Goal: Task Accomplishment & Management: Manage account settings

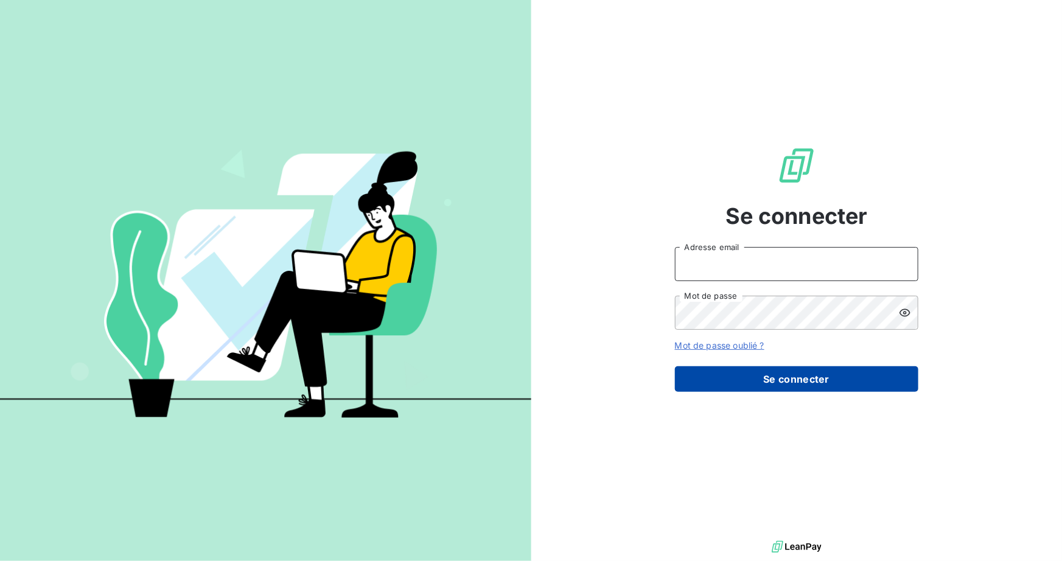
type input "[PERSON_NAME][EMAIL_ADDRESS][DOMAIN_NAME]"
click at [779, 372] on button "Se connecter" at bounding box center [797, 380] width 244 height 26
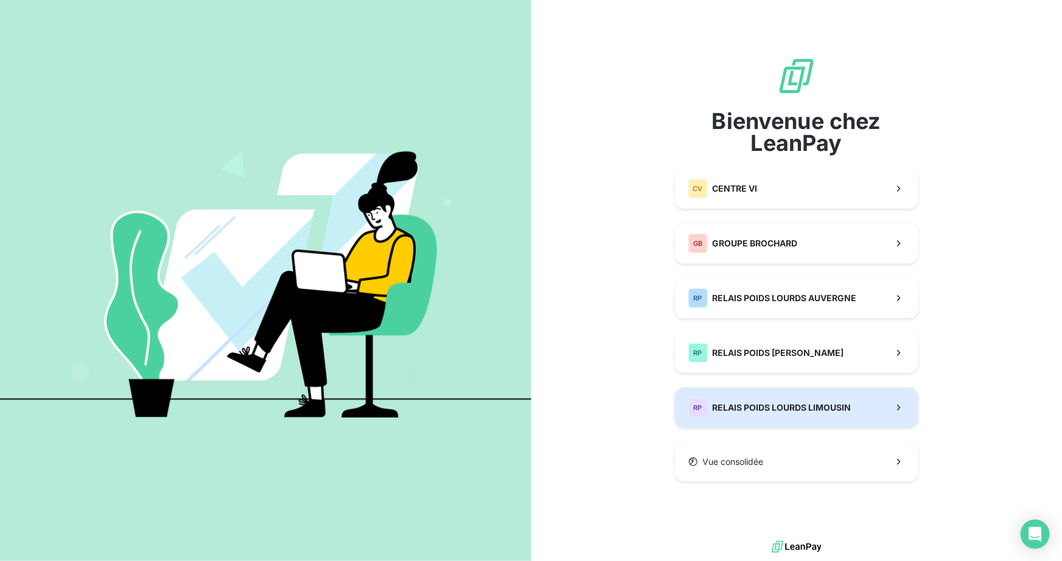
click at [830, 409] on span "RELAIS POIDS LOURDS LIMOUSIN" at bounding box center [782, 408] width 139 height 12
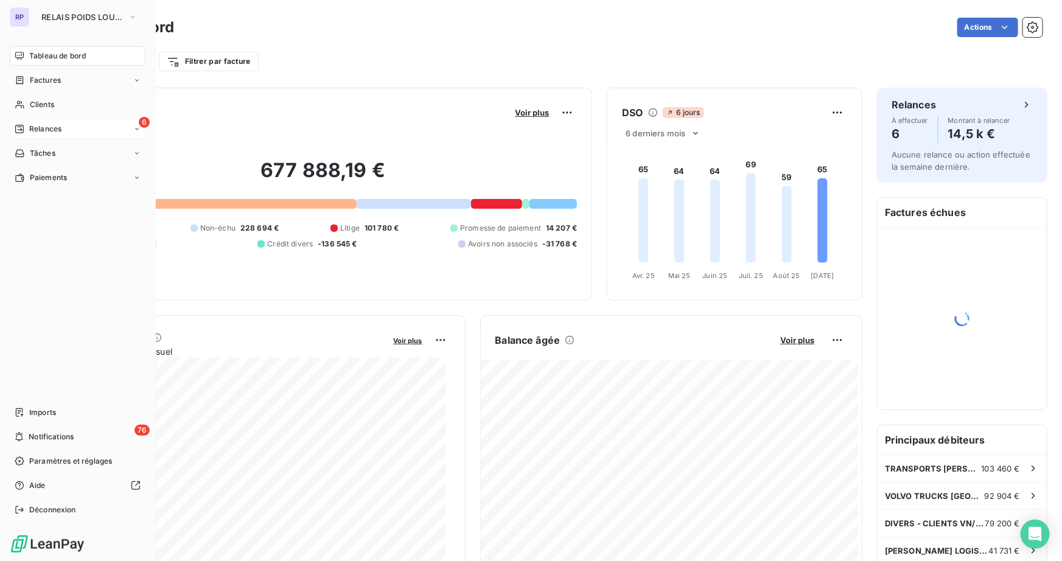
click at [52, 128] on span "Relances" at bounding box center [45, 129] width 32 height 11
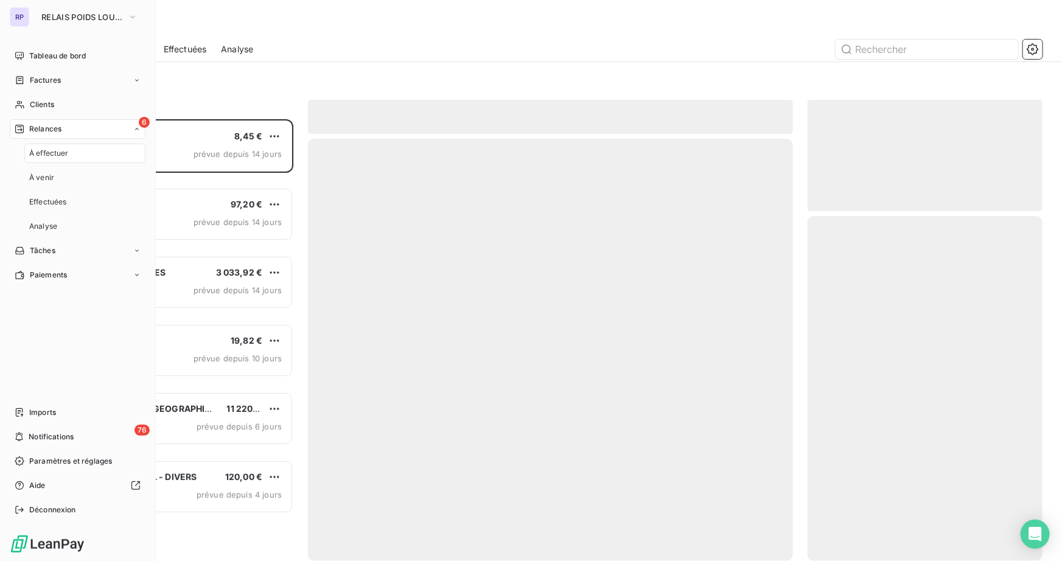
scroll to position [433, 226]
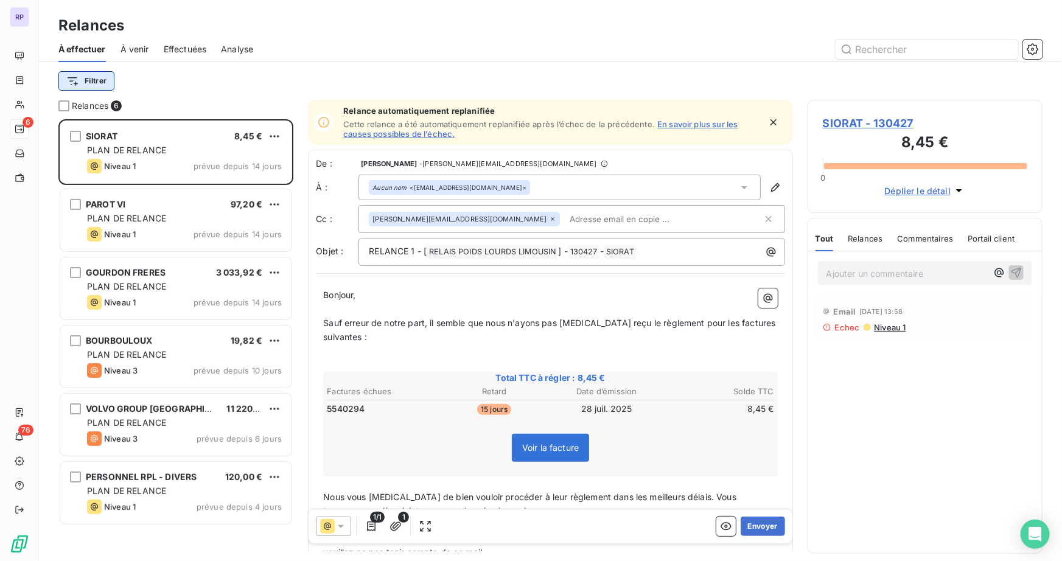
click at [94, 83] on html "RP 6 76 Relances À effectuer À venir Effectuées Analyse Filtrer Relances 6 SIOR…" at bounding box center [531, 280] width 1062 height 561
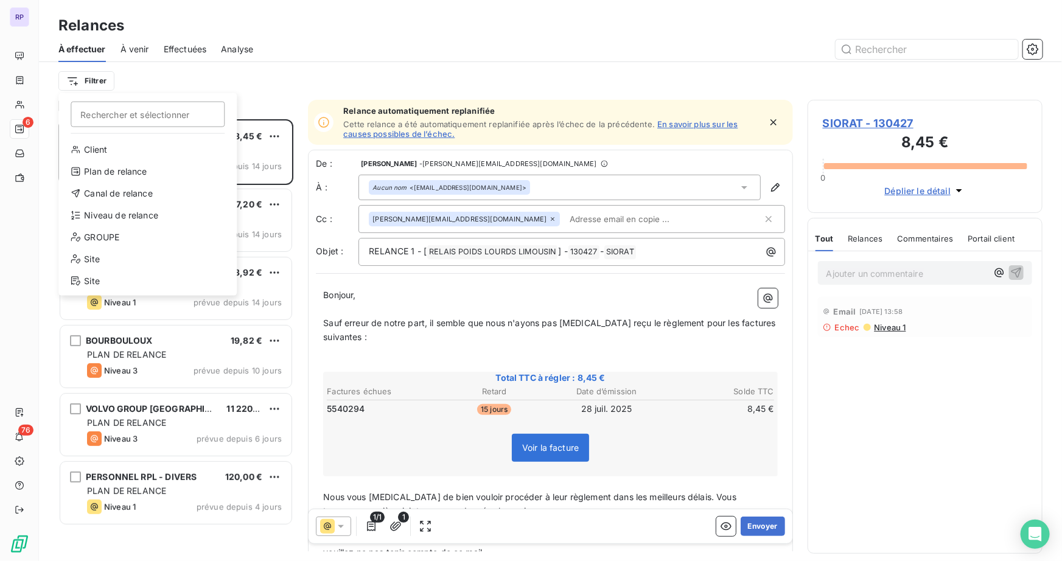
click at [265, 62] on html "RP 6 76 Relances À effectuer À venir Effectuées Analyse Filtrer Rechercher et s…" at bounding box center [531, 280] width 1062 height 561
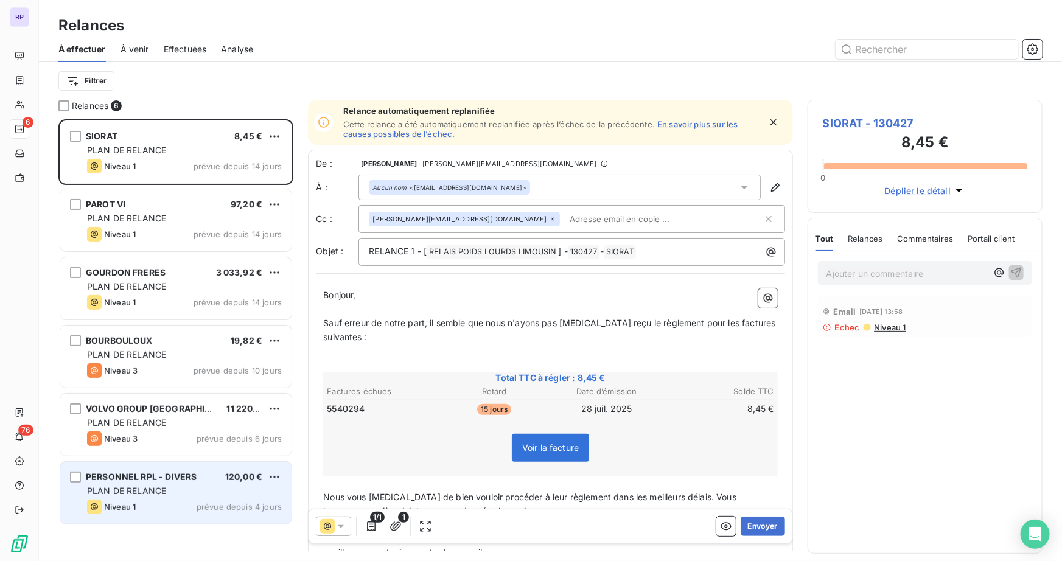
click at [163, 510] on div "Niveau 1 prévue depuis 4 jours" at bounding box center [184, 507] width 195 height 15
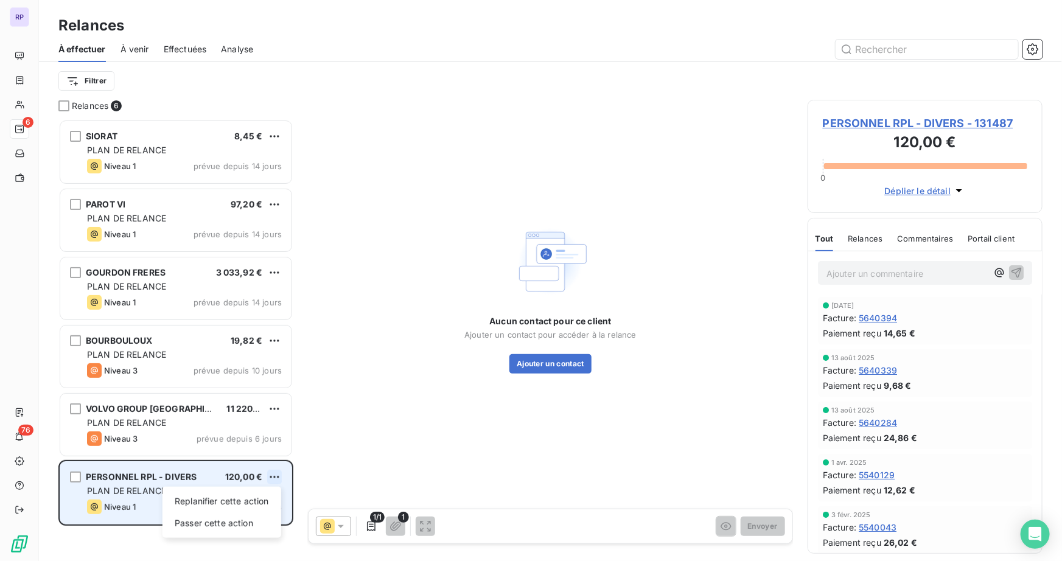
click at [273, 472] on html "RP 6 76 Relances À effectuer À venir Effectuées Analyse Filtrer Relances 6 SIOR…" at bounding box center [531, 280] width 1062 height 561
click at [231, 502] on div "Replanifier cette action" at bounding box center [221, 501] width 109 height 19
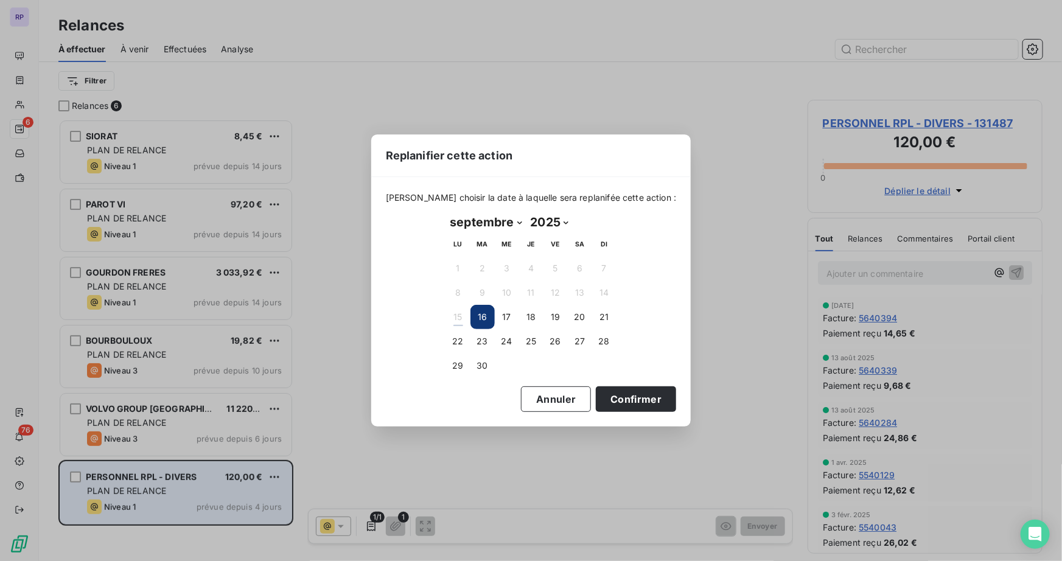
click at [508, 221] on select "janvier février mars avril mai juin juillet août septembre octobre novembre déc…" at bounding box center [486, 221] width 80 height 19
select select "9"
click at [446, 212] on select "janvier février mars avril mai juin juillet août septembre octobre novembre déc…" at bounding box center [486, 221] width 80 height 19
click at [508, 267] on button "1" at bounding box center [507, 268] width 24 height 24
click at [596, 394] on button "Confirmer" at bounding box center [636, 400] width 80 height 26
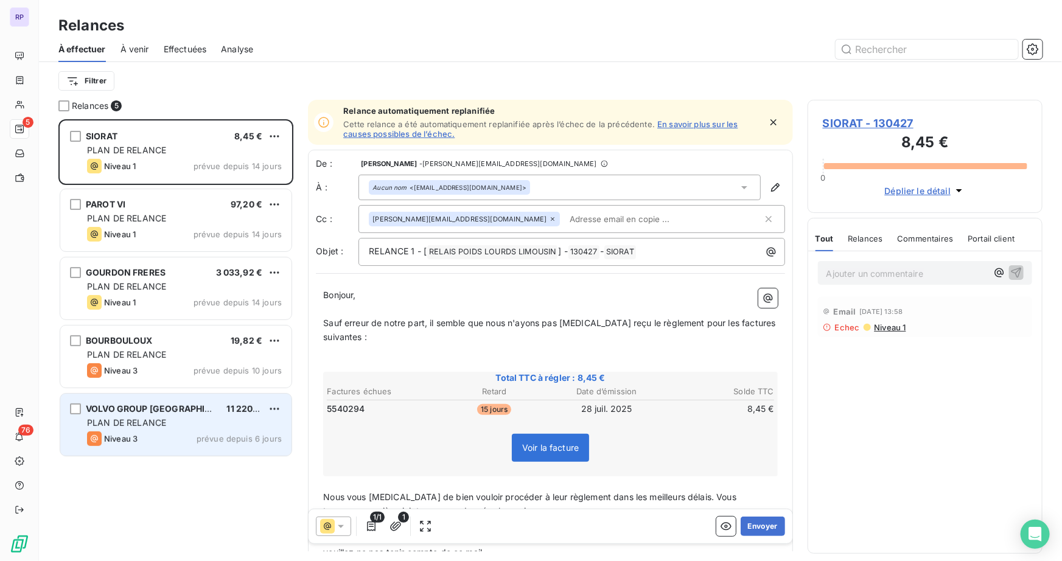
click at [223, 426] on div "PLAN DE RELANCE" at bounding box center [184, 423] width 195 height 12
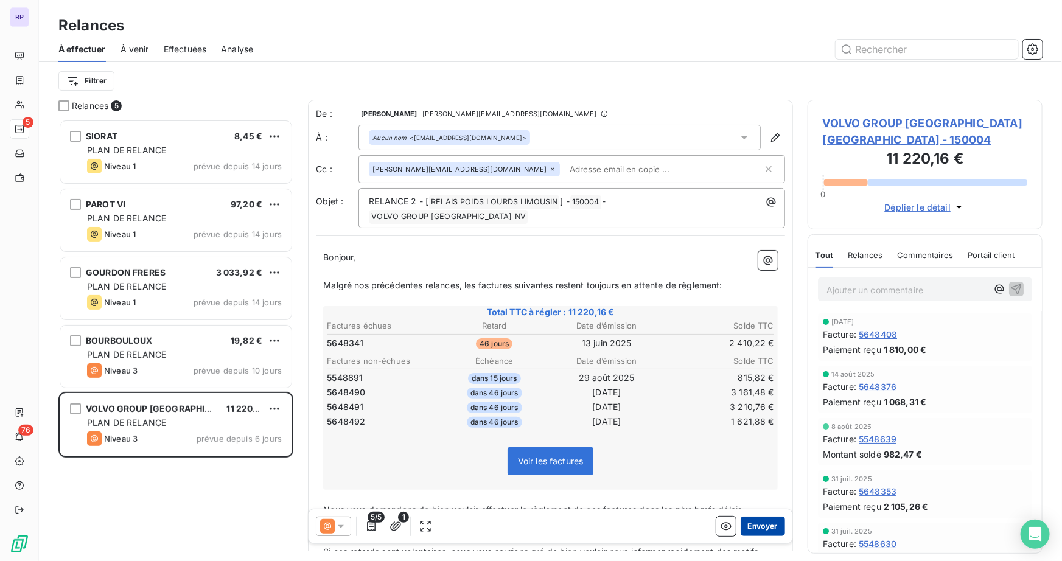
click at [741, 523] on button "Envoyer" at bounding box center [763, 526] width 44 height 19
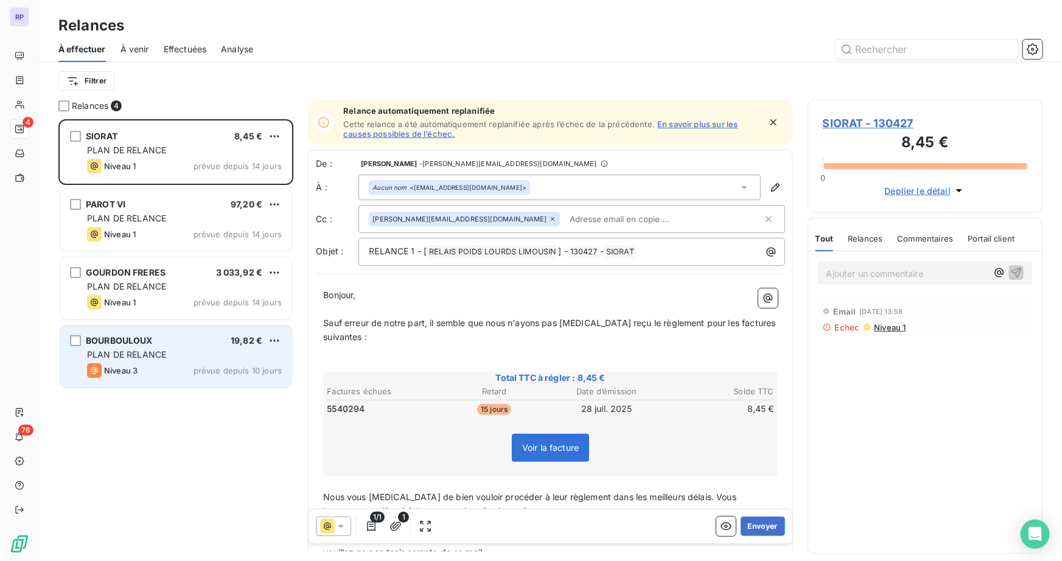
click at [182, 346] on div "BOURBOULOUX 19,82 € PLAN DE RELANCE Niveau 3 prévue depuis 10 jours" at bounding box center [175, 357] width 231 height 62
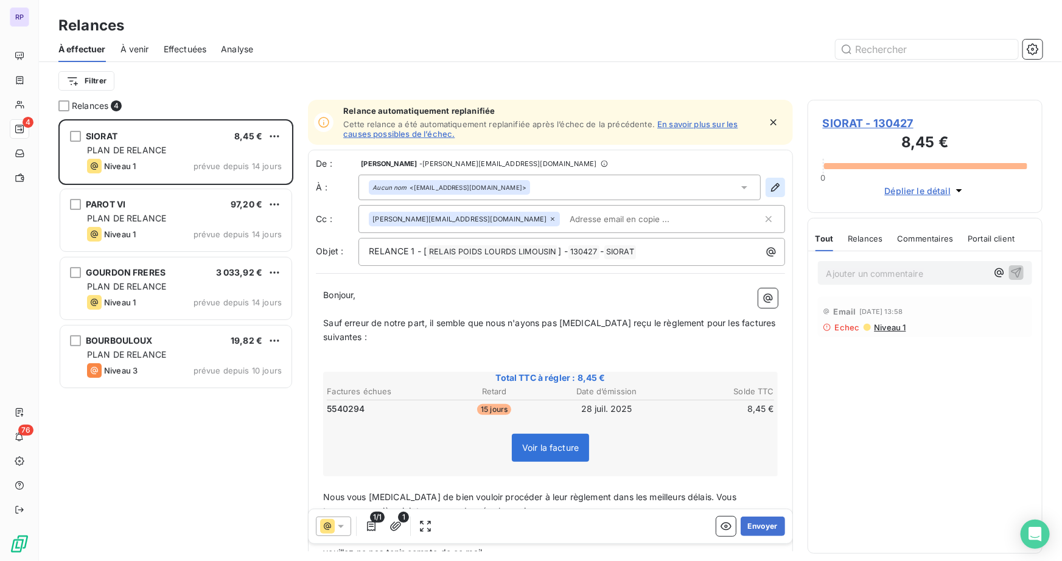
click at [770, 189] on icon "button" at bounding box center [776, 187] width 12 height 12
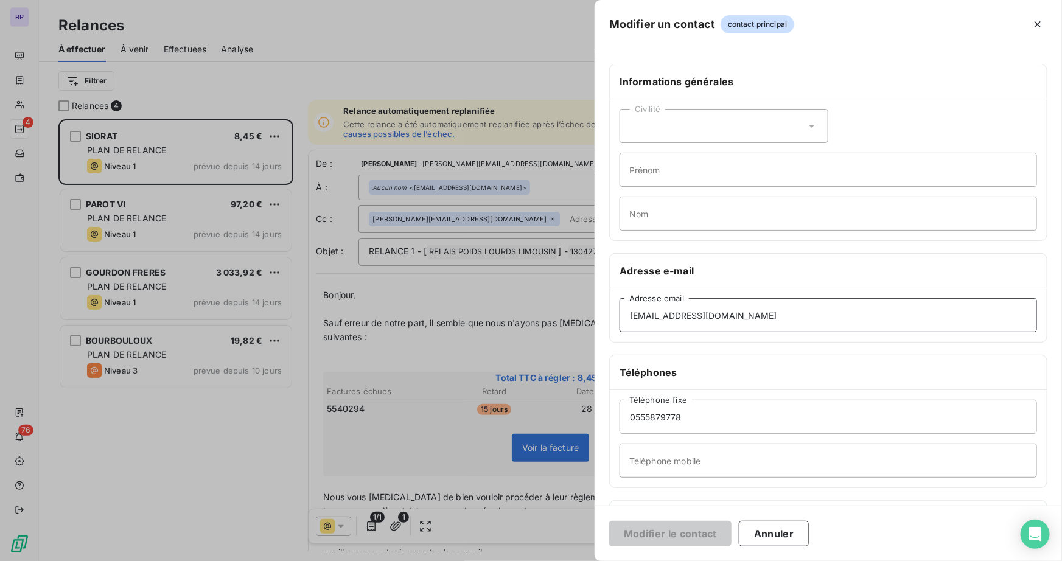
click at [707, 310] on input "[EMAIL_ADDRESS][DOMAIN_NAME]" at bounding box center [829, 315] width 418 height 34
click at [770, 536] on button "Annuler" at bounding box center [774, 534] width 70 height 26
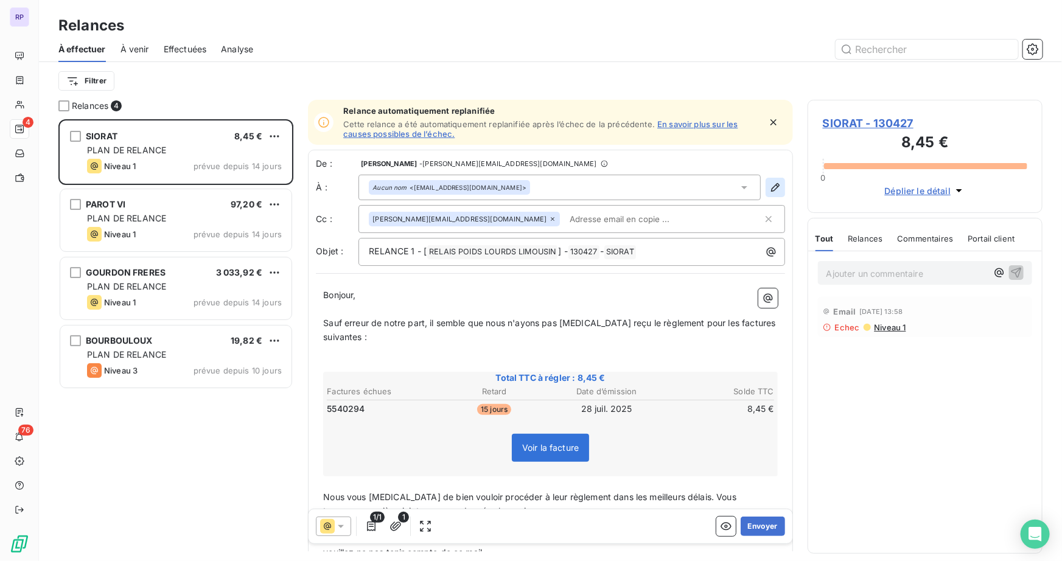
click at [770, 189] on icon "button" at bounding box center [776, 187] width 12 height 12
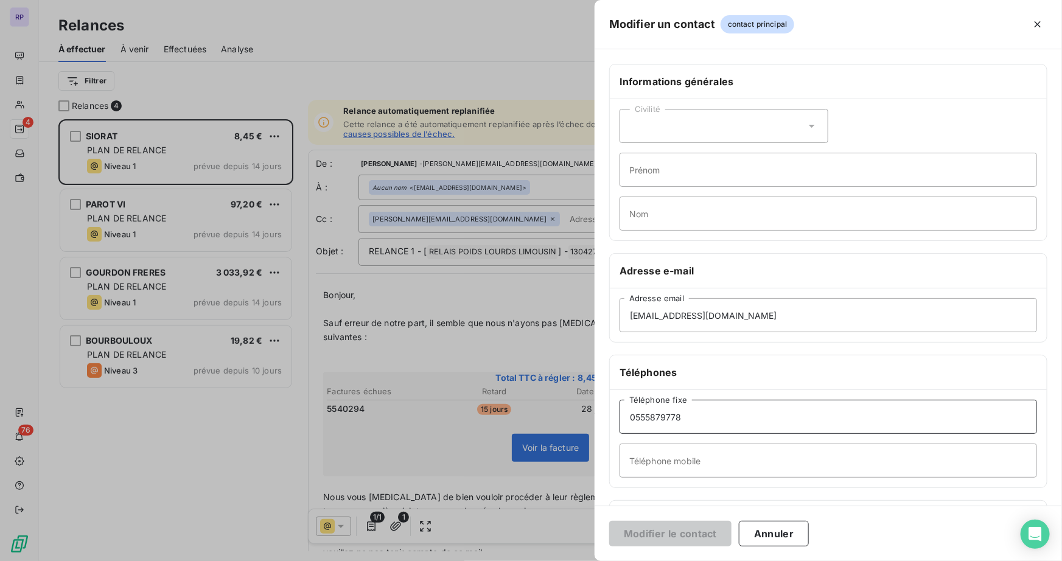
click at [640, 421] on input "0555879778" at bounding box center [829, 417] width 418 height 34
click at [651, 415] on input "05 55879778" at bounding box center [829, 417] width 418 height 34
click at [664, 413] on input "05 55 879778" at bounding box center [829, 417] width 418 height 34
click at [675, 413] on input "05 55 87 9778" at bounding box center [829, 417] width 418 height 34
type input "05 55 87 97 78"
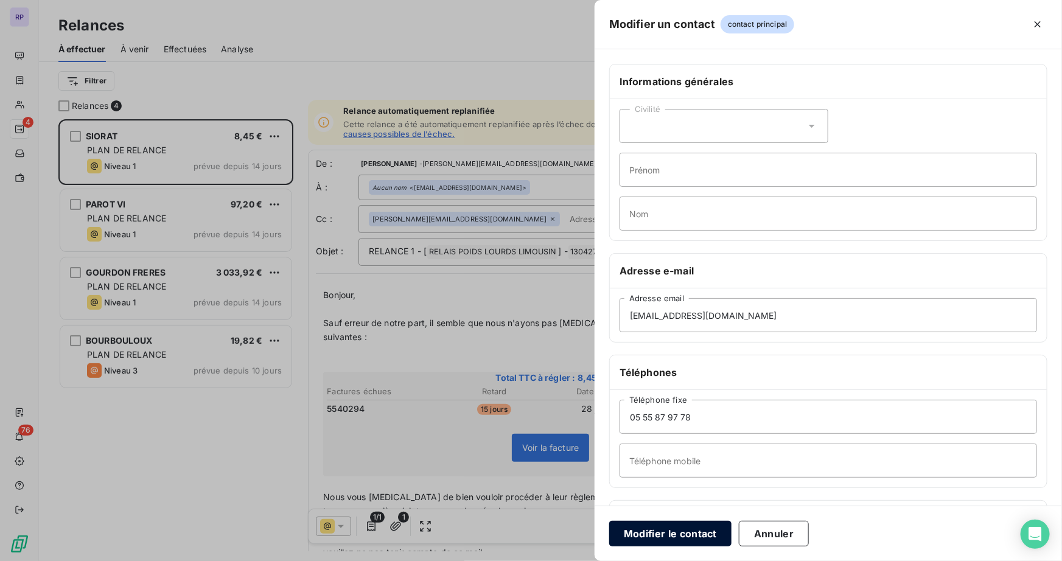
click at [711, 536] on button "Modifier le contact" at bounding box center [670, 534] width 122 height 26
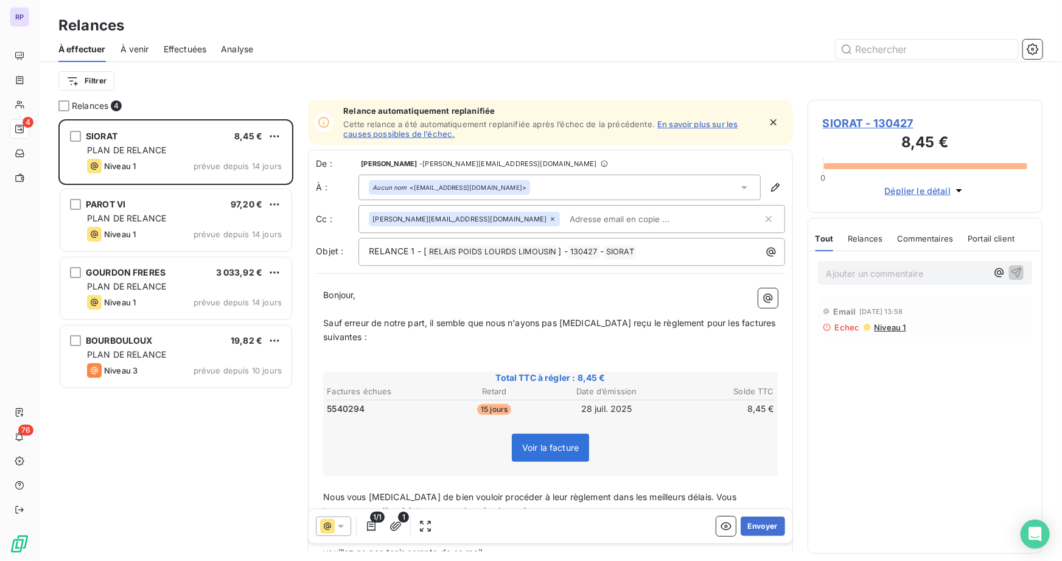
click at [891, 261] on div "Ajouter un commentaire ﻿" at bounding box center [925, 273] width 214 height 24
click at [885, 273] on p "Ajouter un commentaire ﻿" at bounding box center [907, 273] width 161 height 15
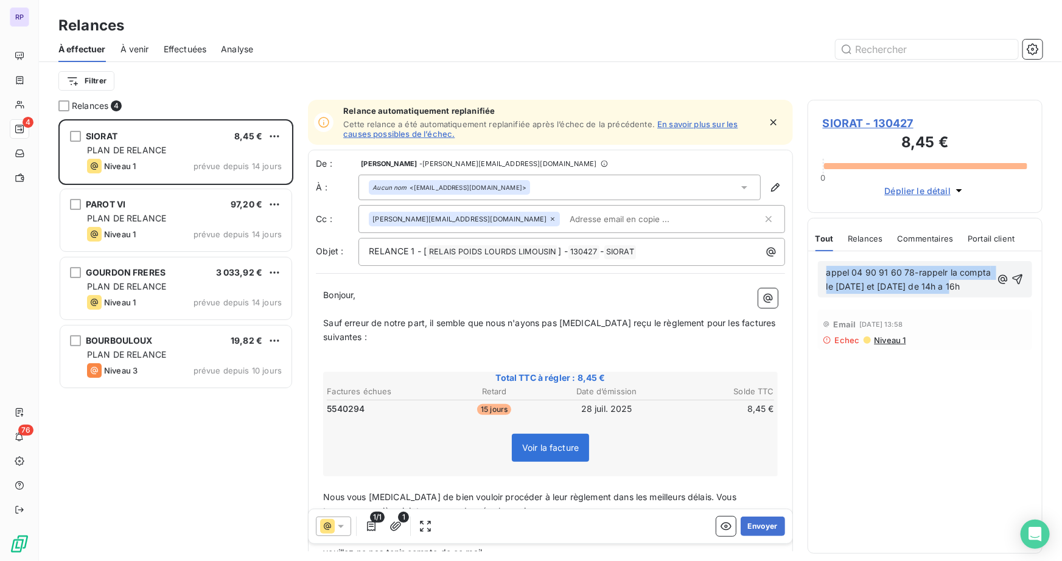
drag, startPoint x: 949, startPoint y: 288, endPoint x: 804, endPoint y: 269, distance: 146.1
click at [804, 269] on div "Relances 4 SIORAT 8,45 € PLAN DE RELANCE Niveau 1 prévue depuis 14 jours PAROT …" at bounding box center [550, 330] width 1023 height 461
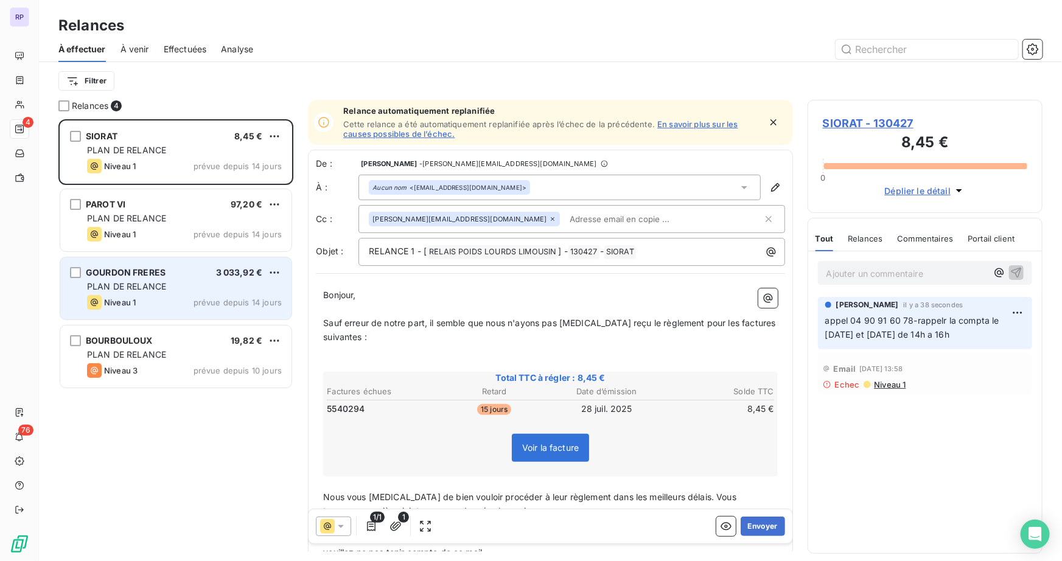
click at [128, 290] on span "PLAN DE RELANCE" at bounding box center [126, 286] width 79 height 10
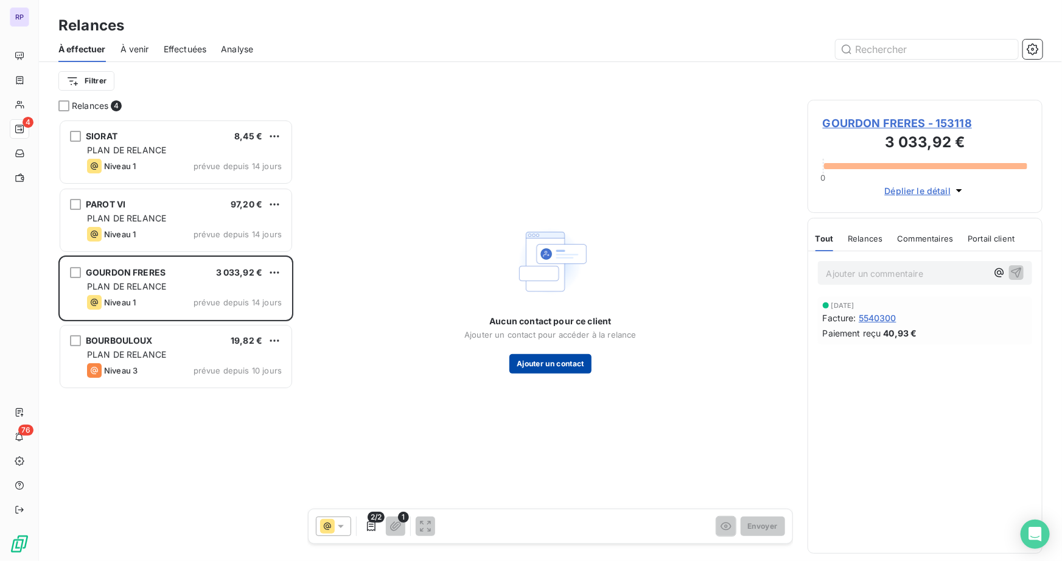
click at [569, 359] on button "Ajouter un contact" at bounding box center [551, 363] width 82 height 19
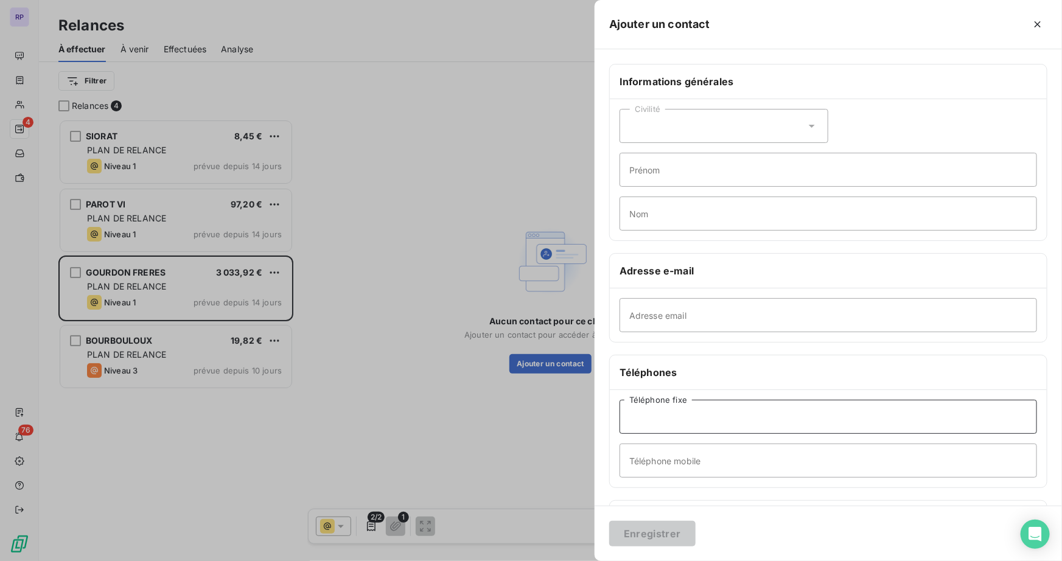
click at [686, 413] on input "Téléphone fixe" at bounding box center [829, 417] width 418 height 34
paste input "05 58 71 65 83"
type input "05 58 71 65 83"
click at [662, 535] on button "Enregistrer" at bounding box center [652, 534] width 86 height 26
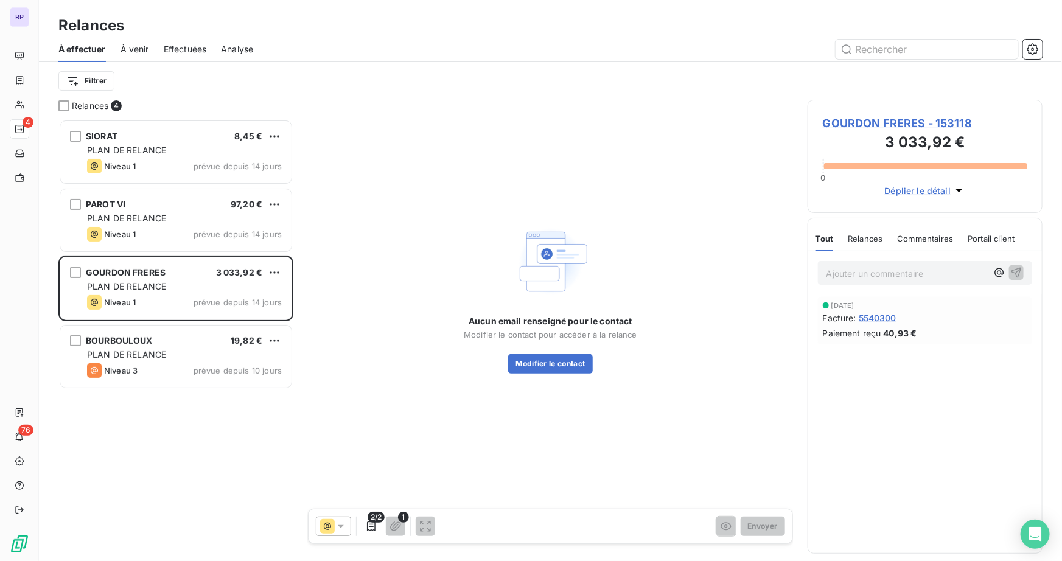
click at [911, 281] on div "Ajouter un commentaire ﻿" at bounding box center [925, 273] width 214 height 24
click at [910, 274] on p "Ajouter un commentaire ﻿" at bounding box center [907, 273] width 161 height 15
click at [888, 122] on span "GOURDON FRERES - 153118" at bounding box center [925, 123] width 205 height 16
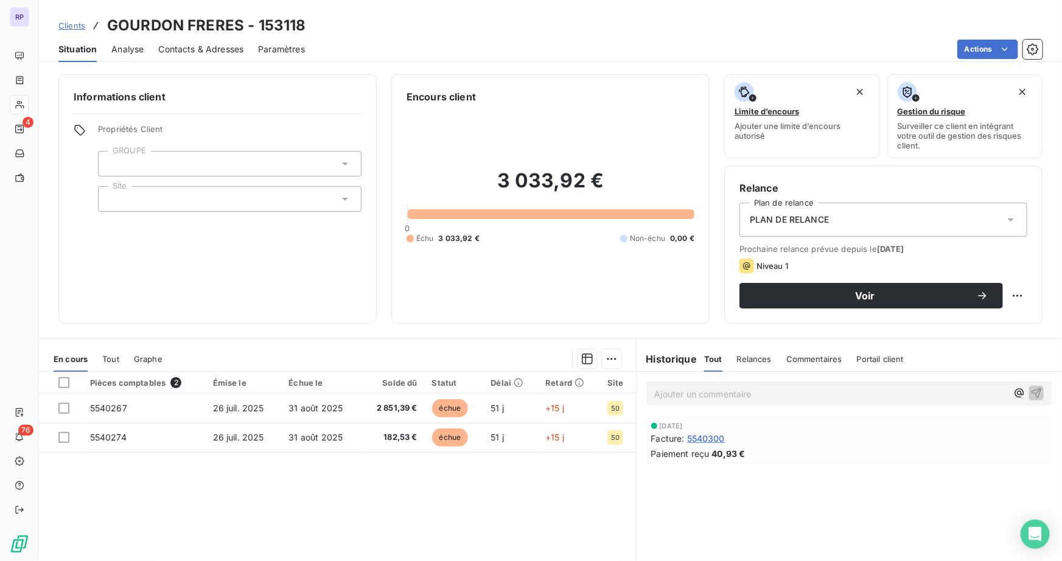
click at [192, 48] on span "Contacts & Adresses" at bounding box center [200, 49] width 85 height 12
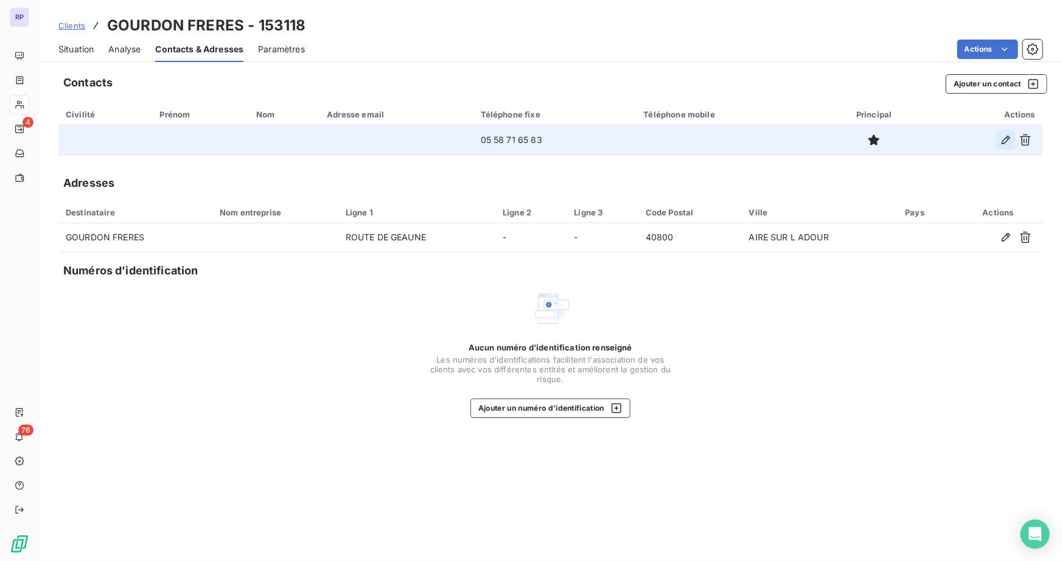
click at [1006, 135] on icon "button" at bounding box center [1006, 140] width 12 height 12
type input "05 58 71 65 83"
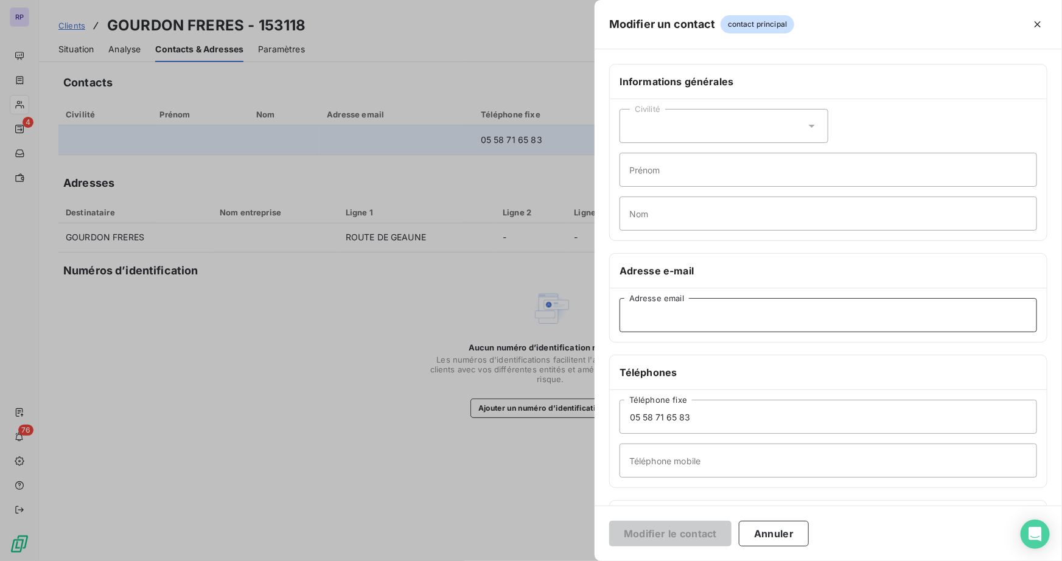
click at [667, 316] on input "Adresse email" at bounding box center [829, 315] width 418 height 34
drag, startPoint x: 834, startPoint y: 310, endPoint x: 590, endPoint y: 332, distance: 245.2
click at [590, 561] on div "Modifier un contact contact principal Informations générales Civilité Prénom No…" at bounding box center [531, 561] width 1062 height 0
type input "[EMAIL_ADDRESS][DOMAIN_NAME]"
click at [705, 535] on button "Modifier le contact" at bounding box center [670, 534] width 122 height 26
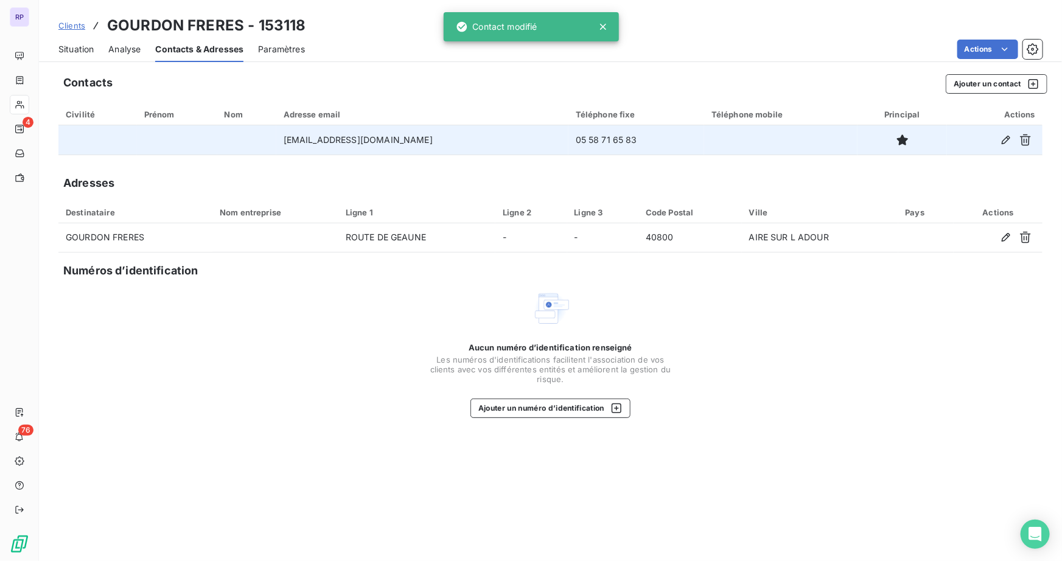
click at [77, 52] on span "Situation" at bounding box center [75, 49] width 35 height 12
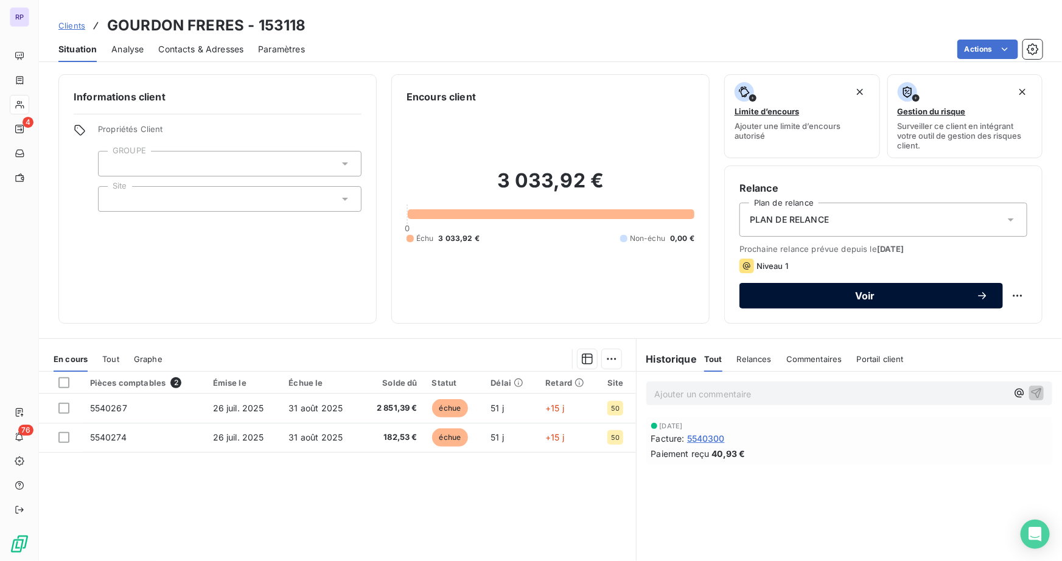
click at [877, 295] on span "Voir" at bounding box center [865, 296] width 222 height 10
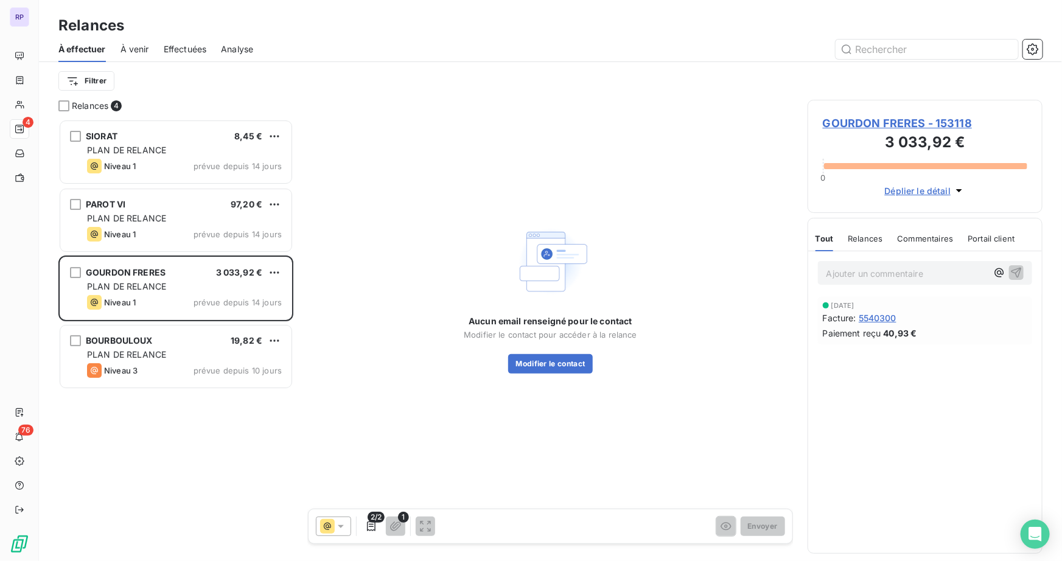
scroll to position [433, 226]
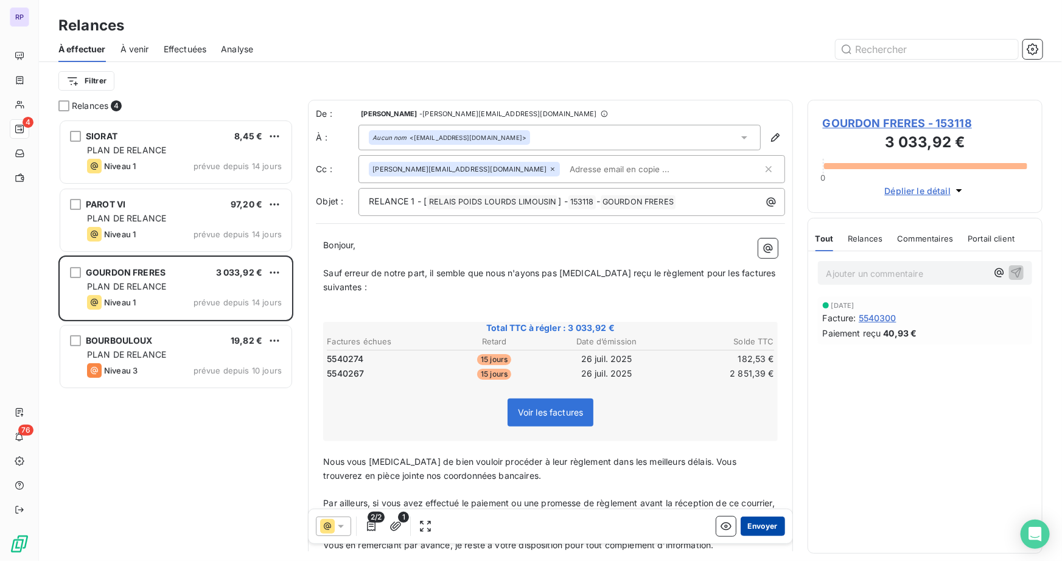
click at [762, 532] on button "Envoyer" at bounding box center [763, 526] width 44 height 19
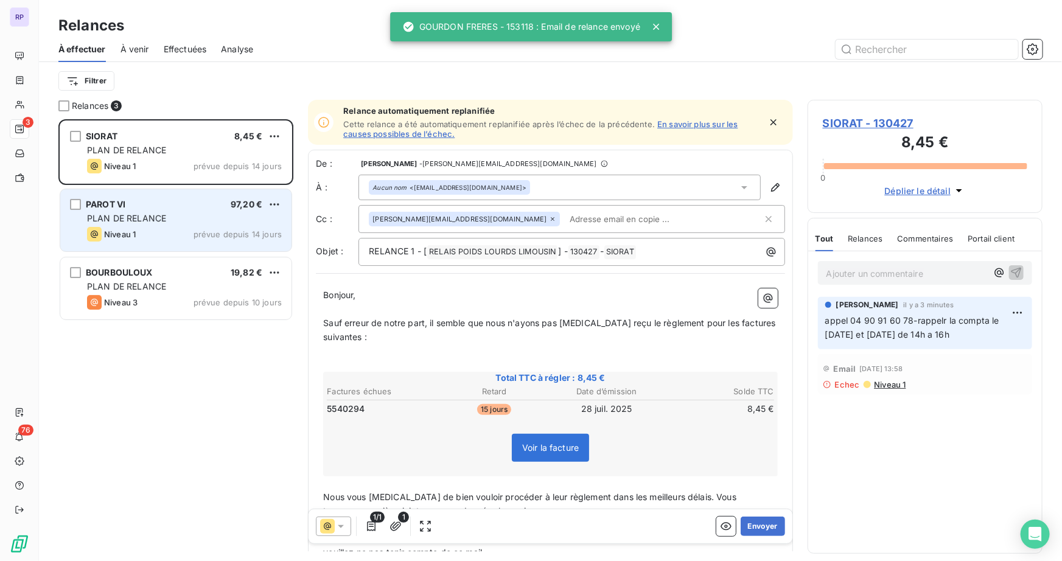
click at [154, 214] on span "PLAN DE RELANCE" at bounding box center [126, 218] width 79 height 10
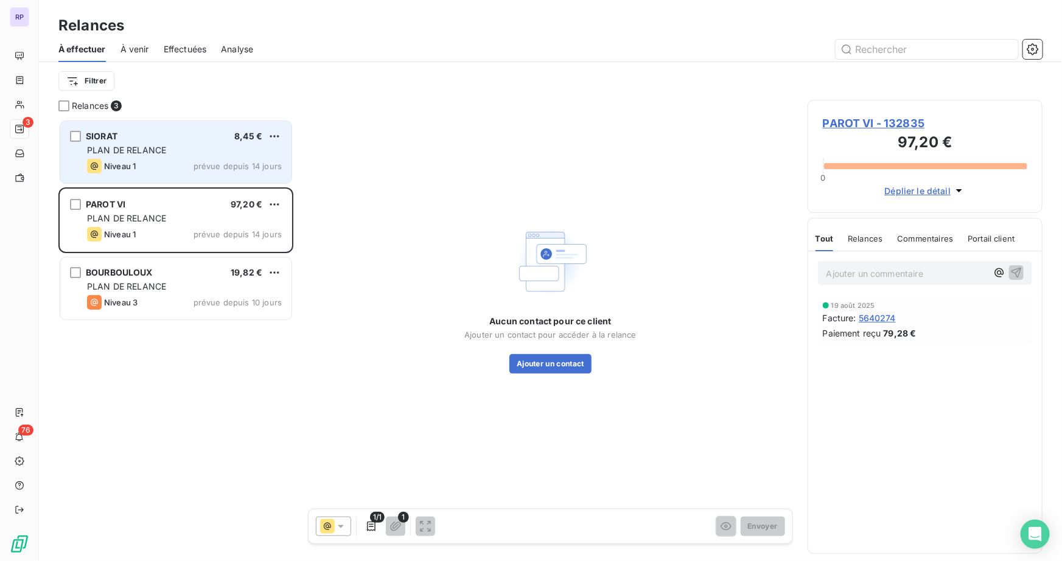
click at [175, 157] on div "SIORAT 8,45 € PLAN DE RELANCE Niveau 1 prévue depuis 14 jours" at bounding box center [175, 152] width 231 height 62
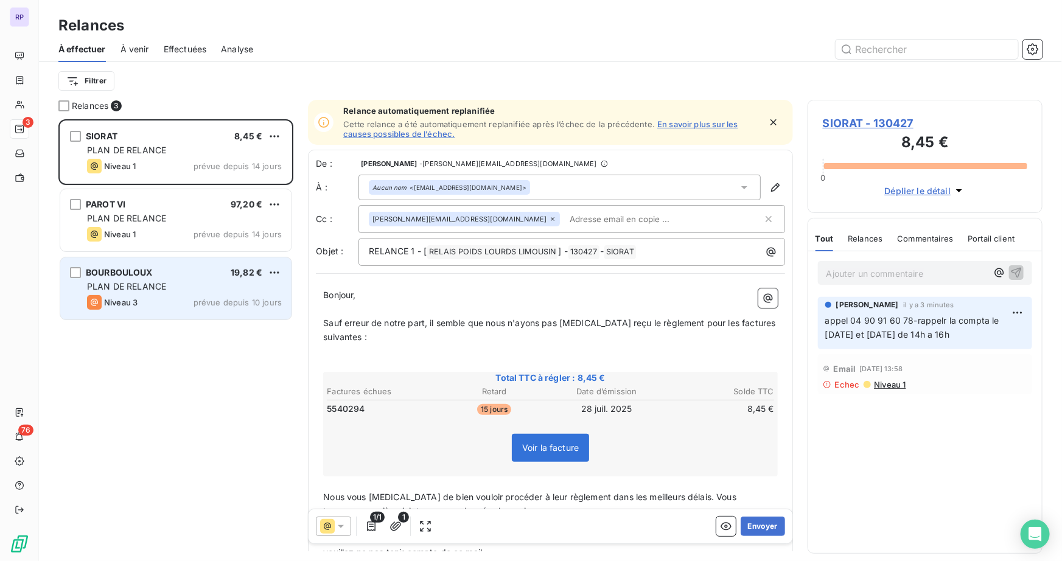
click at [153, 297] on div "Niveau 3 prévue depuis 10 jours" at bounding box center [184, 302] width 195 height 15
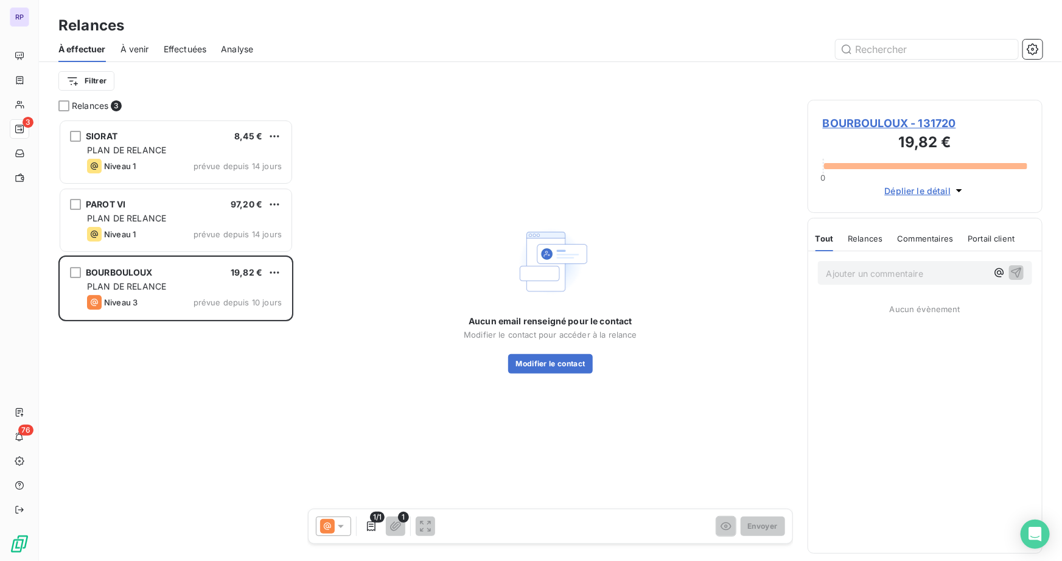
click at [337, 529] on icon at bounding box center [341, 527] width 12 height 12
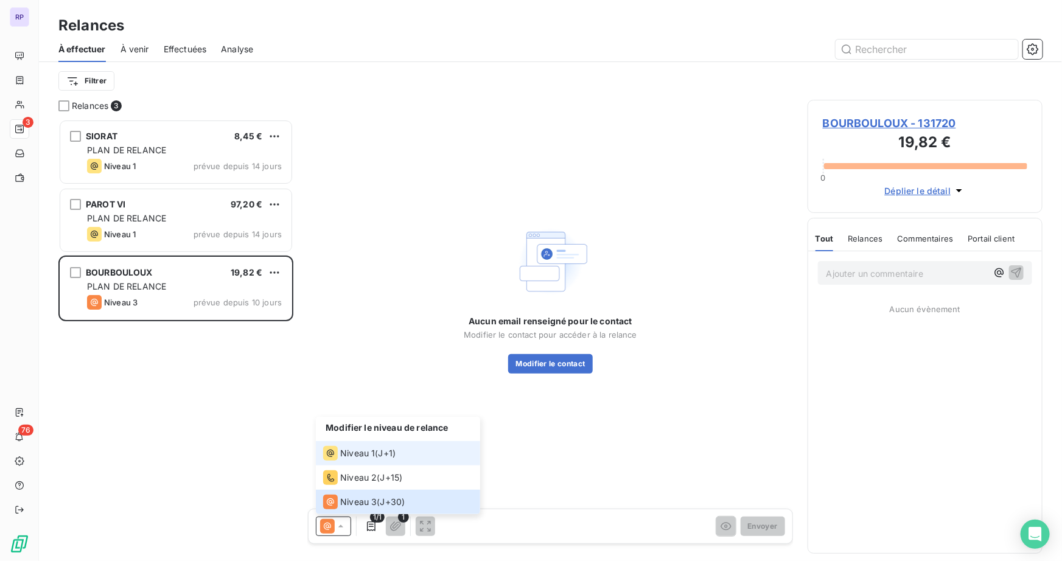
click at [371, 449] on span "Niveau 1" at bounding box center [357, 453] width 35 height 12
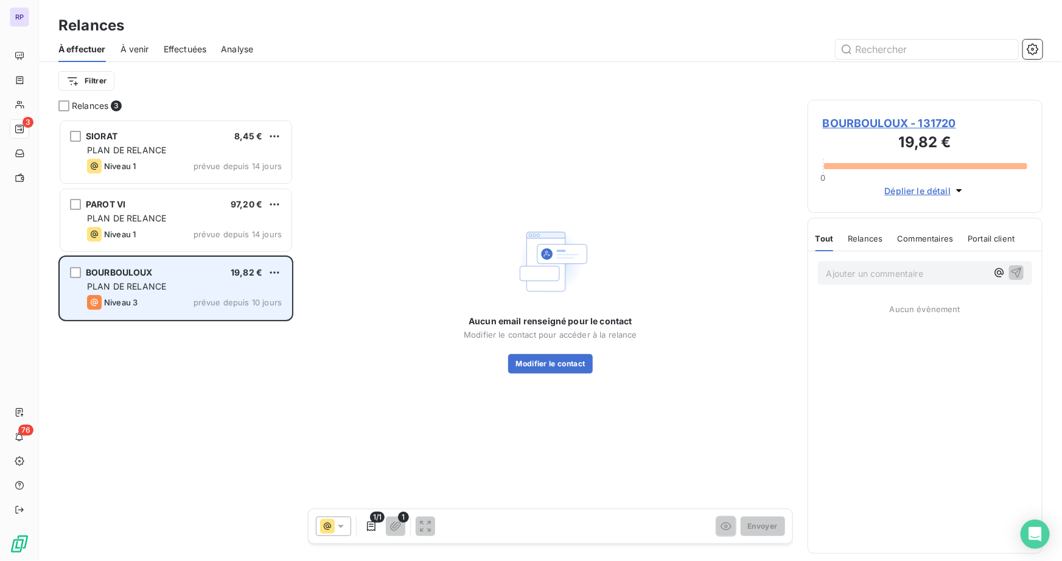
click at [155, 290] on span "PLAN DE RELANCE" at bounding box center [126, 286] width 79 height 10
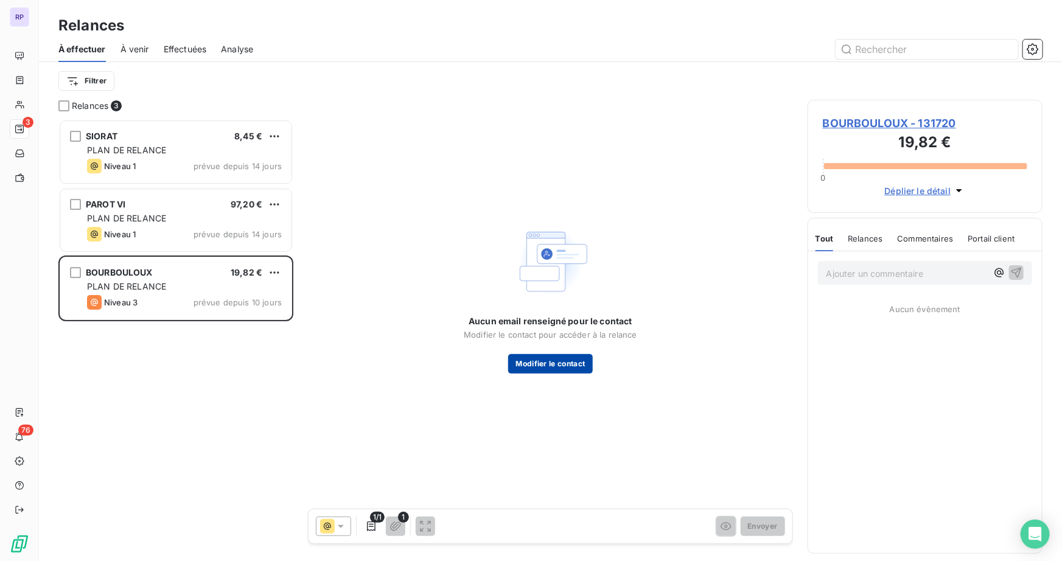
click at [533, 360] on button "Modifier le contact" at bounding box center [550, 363] width 84 height 19
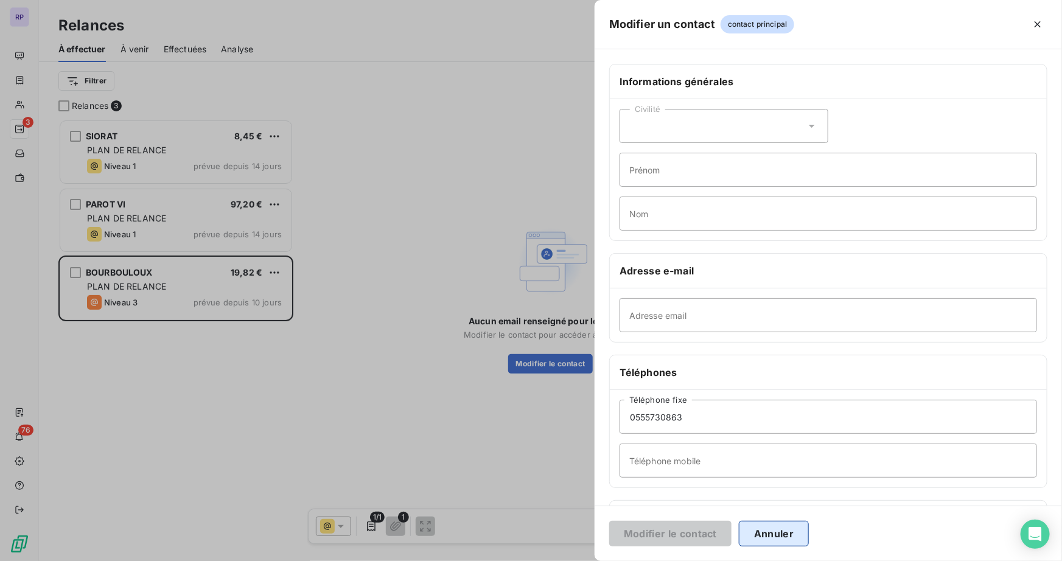
click at [790, 538] on button "Annuler" at bounding box center [774, 534] width 70 height 26
